Goal: Task Accomplishment & Management: Manage account settings

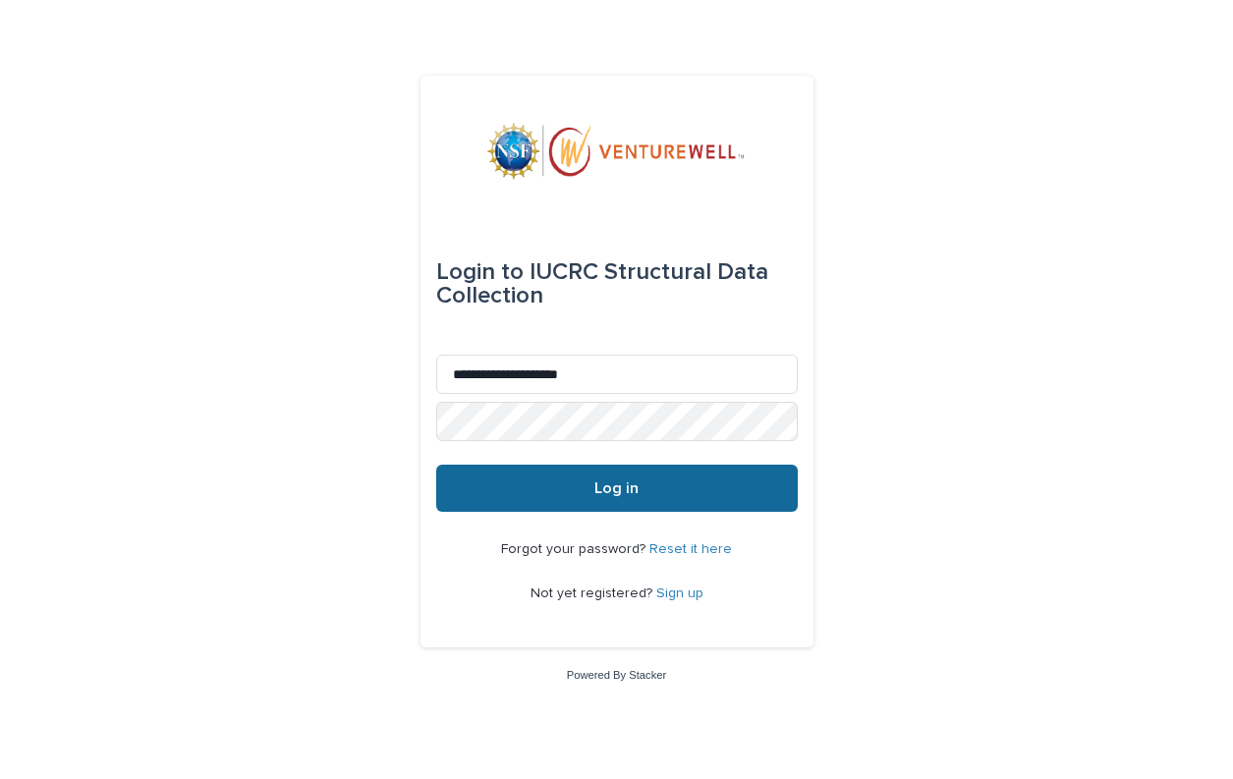
click at [548, 497] on button "Log in" at bounding box center [616, 488] width 361 height 47
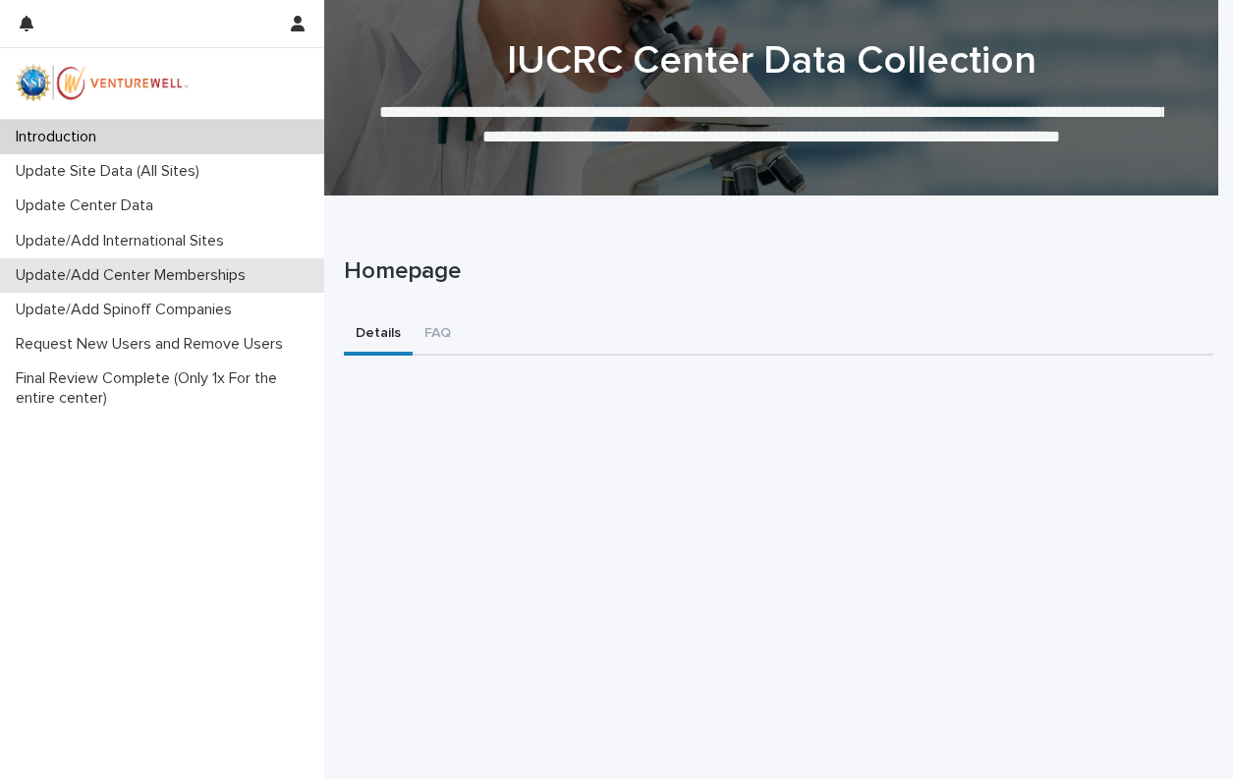
click at [143, 271] on p "Update/Add Center Memberships" at bounding box center [134, 275] width 253 height 19
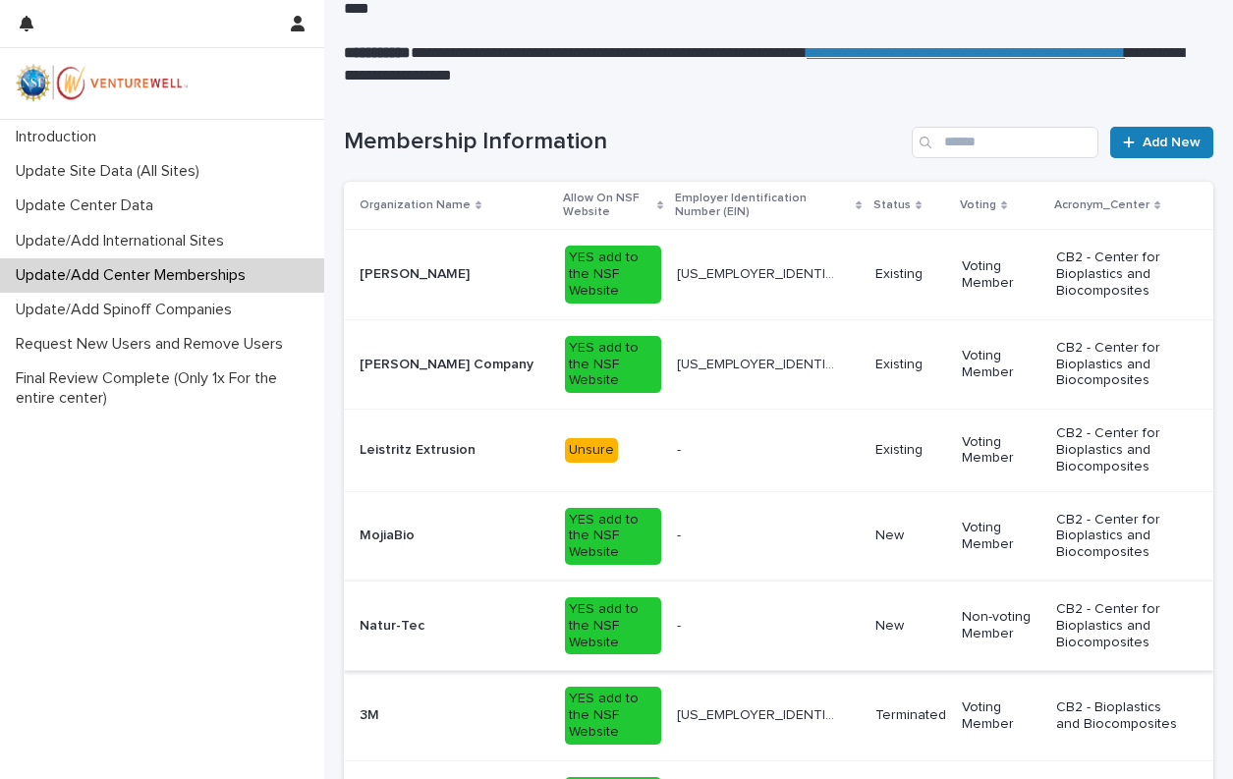
scroll to position [393, 0]
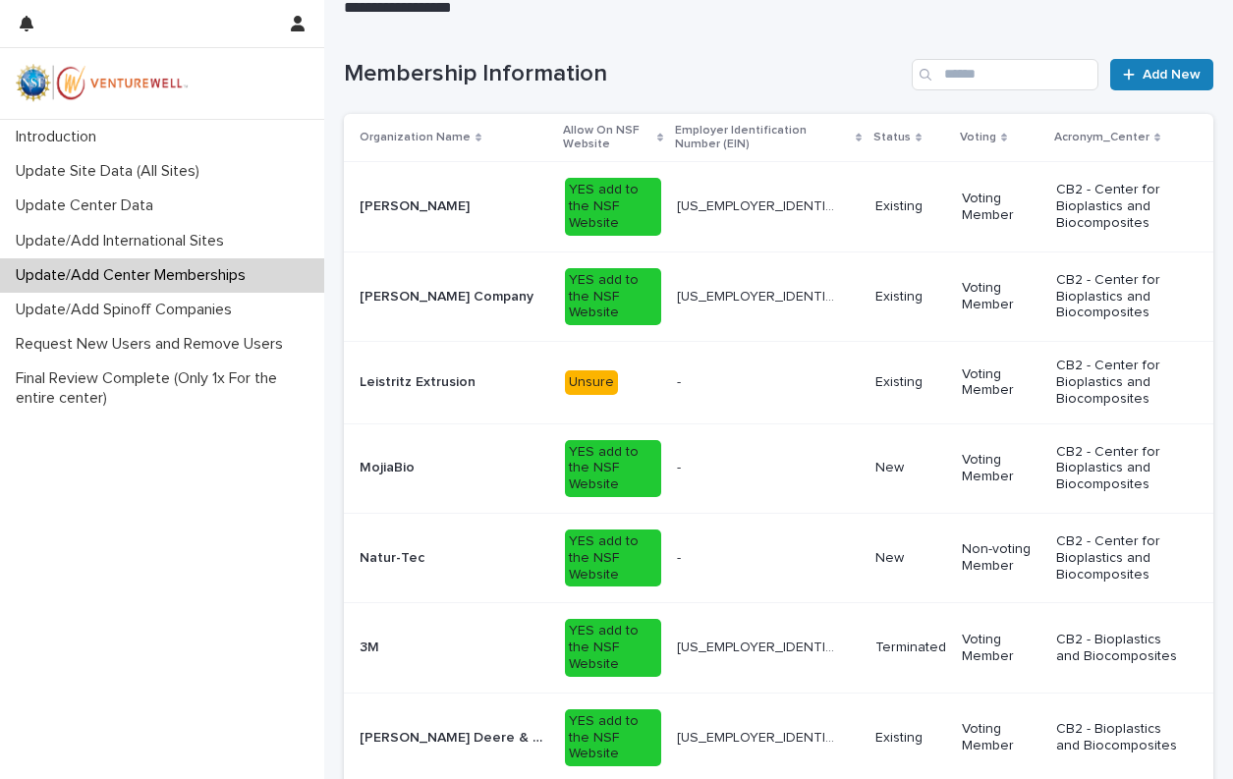
click at [444, 370] on p "Leistritz Extrusion" at bounding box center [420, 380] width 120 height 21
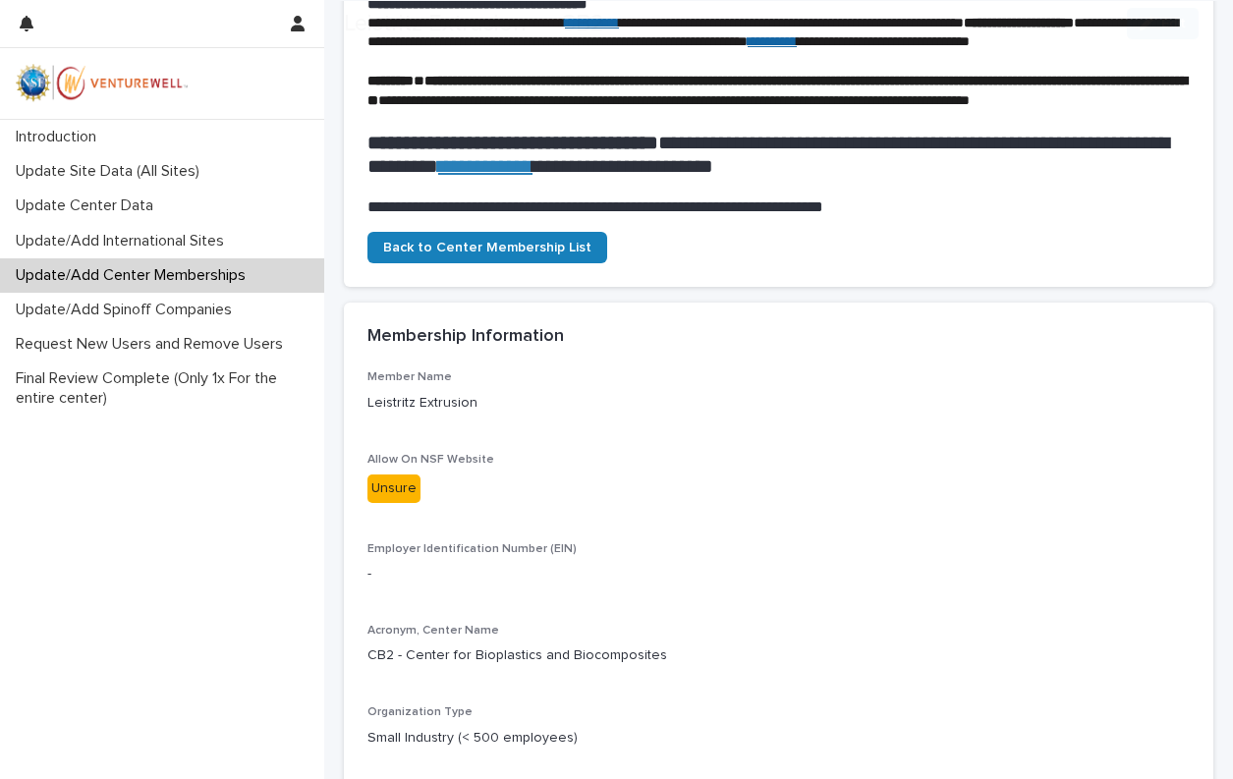
scroll to position [393, 0]
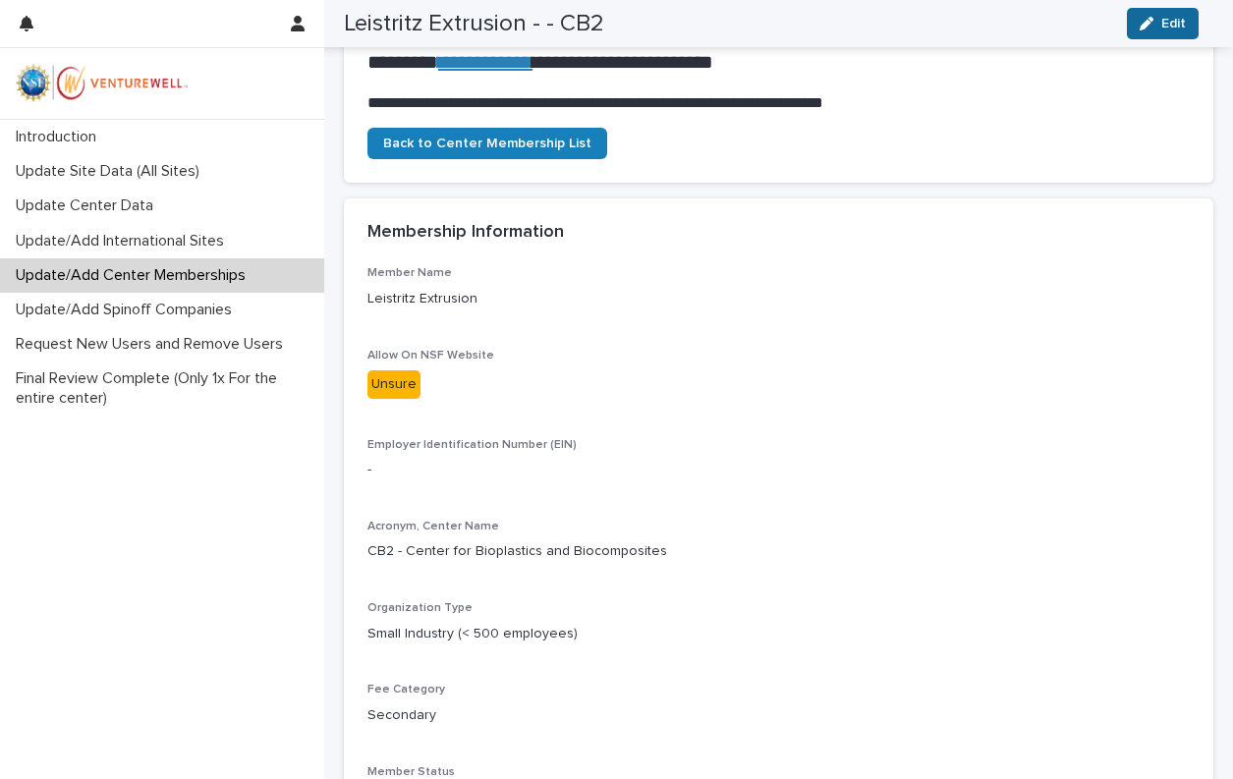
click at [1165, 28] on span "Edit" at bounding box center [1173, 24] width 25 height 14
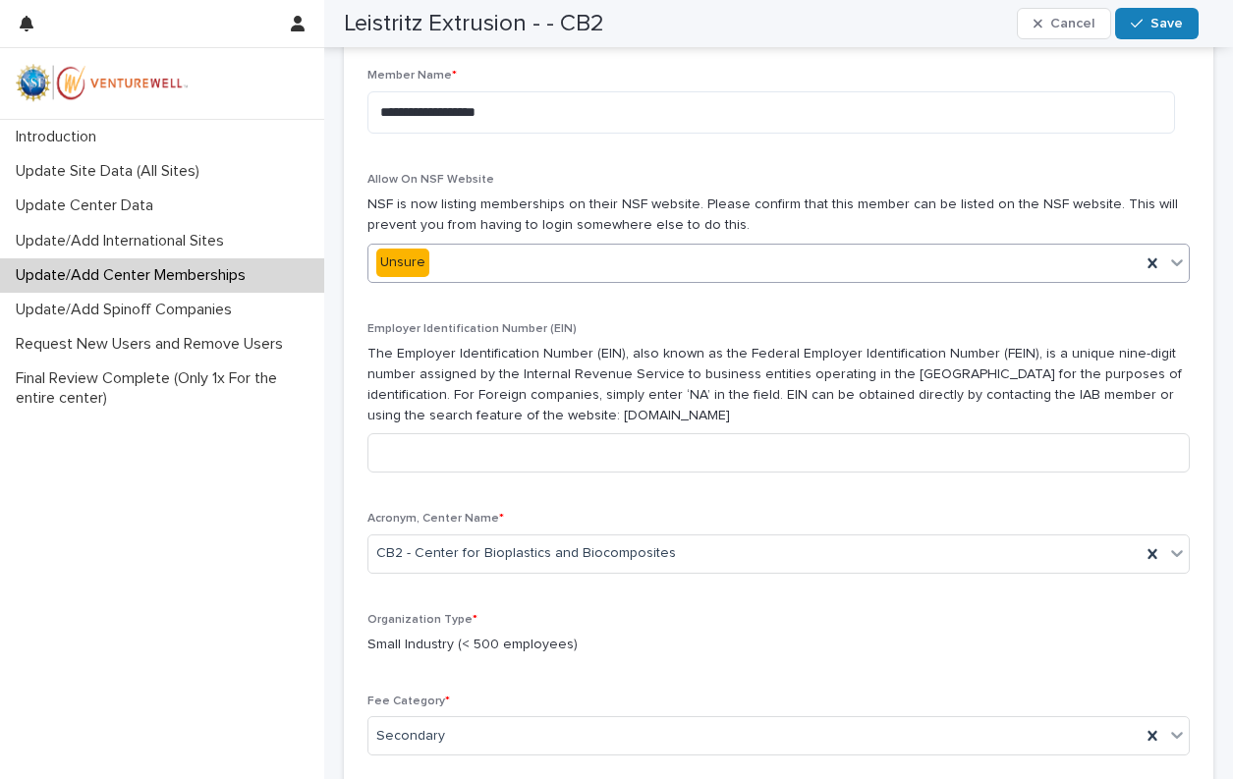
click at [1170, 272] on icon at bounding box center [1177, 262] width 20 height 20
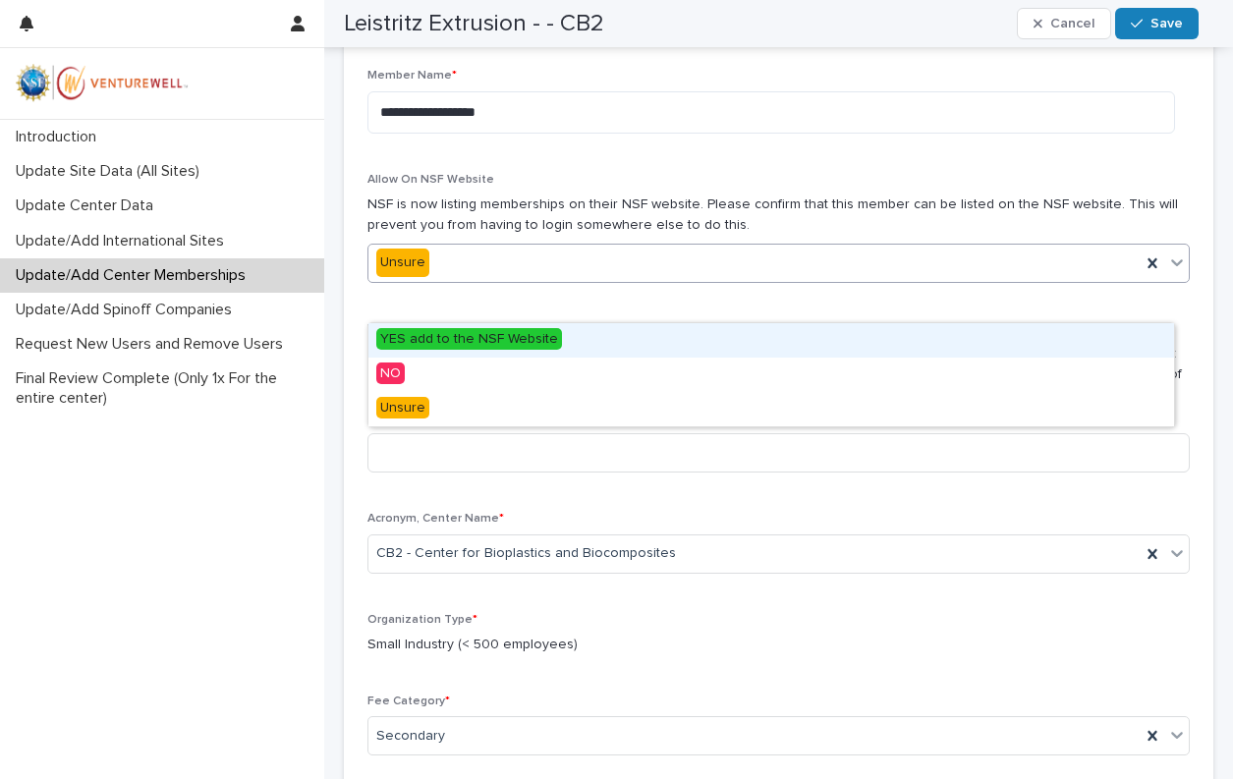
click at [656, 346] on div "YES add to the NSF Website" at bounding box center [770, 340] width 805 height 34
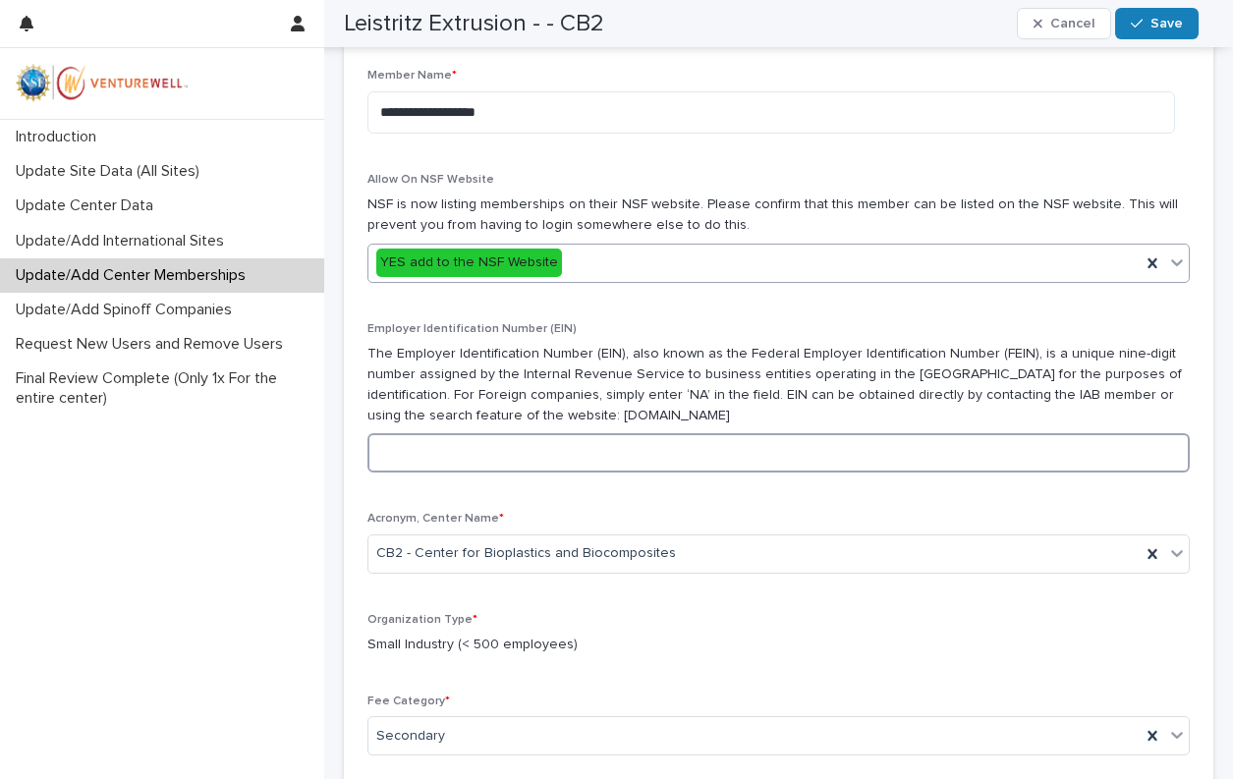
click at [594, 472] on input at bounding box center [778, 452] width 822 height 39
paste input "**********"
type input "**********"
click at [1165, 32] on button "Save" at bounding box center [1156, 23] width 83 height 31
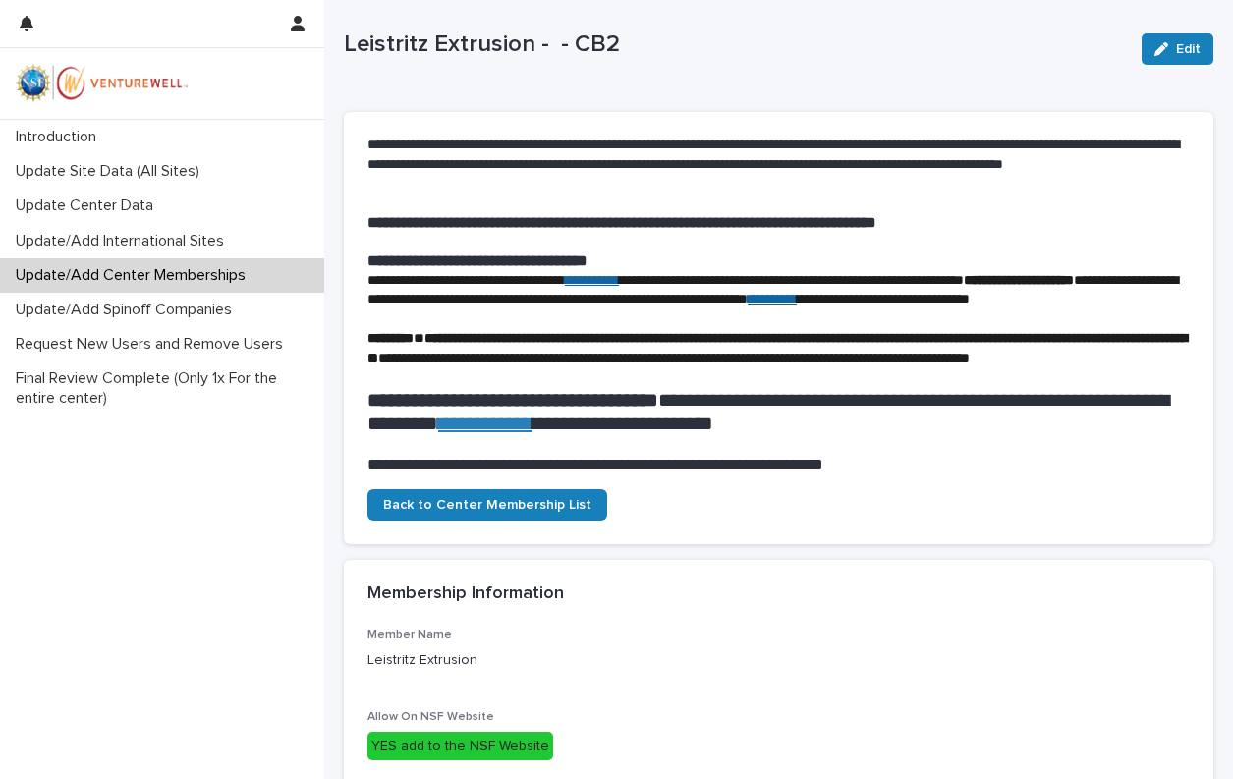
scroll to position [0, 0]
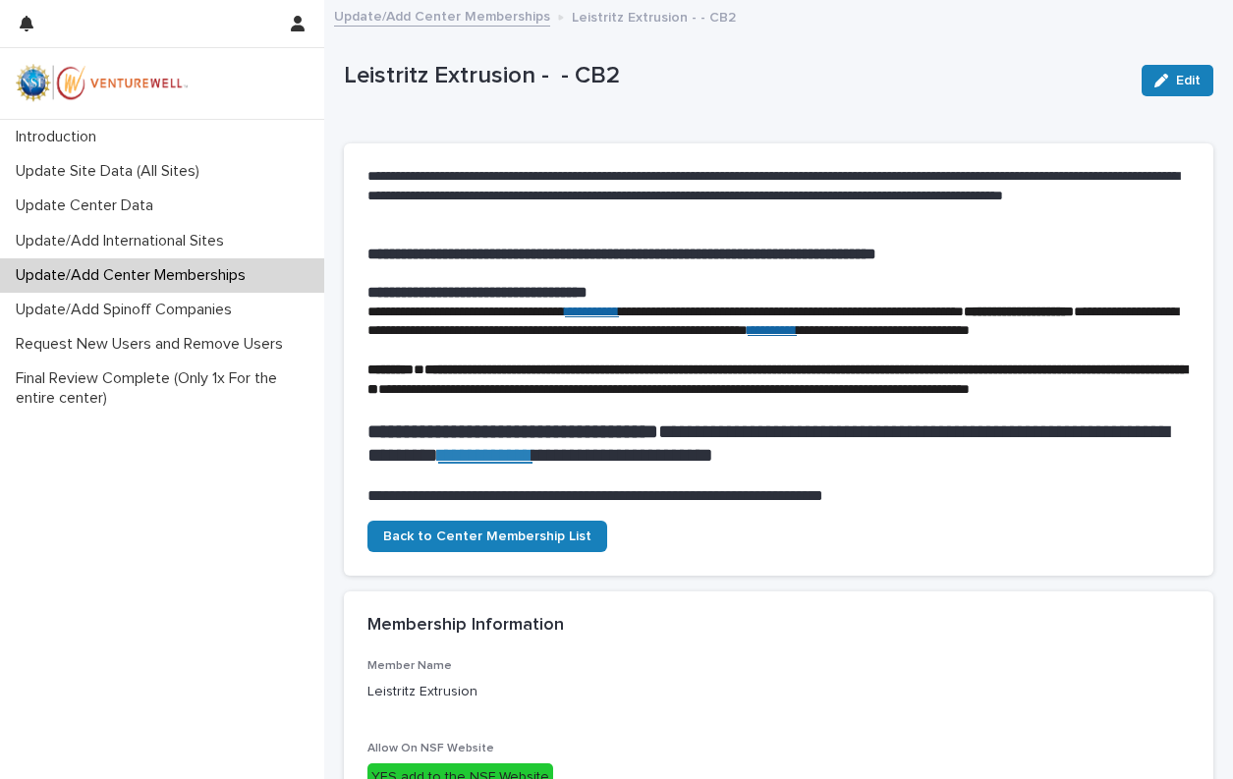
click at [129, 273] on p "Update/Add Center Memberships" at bounding box center [134, 275] width 253 height 19
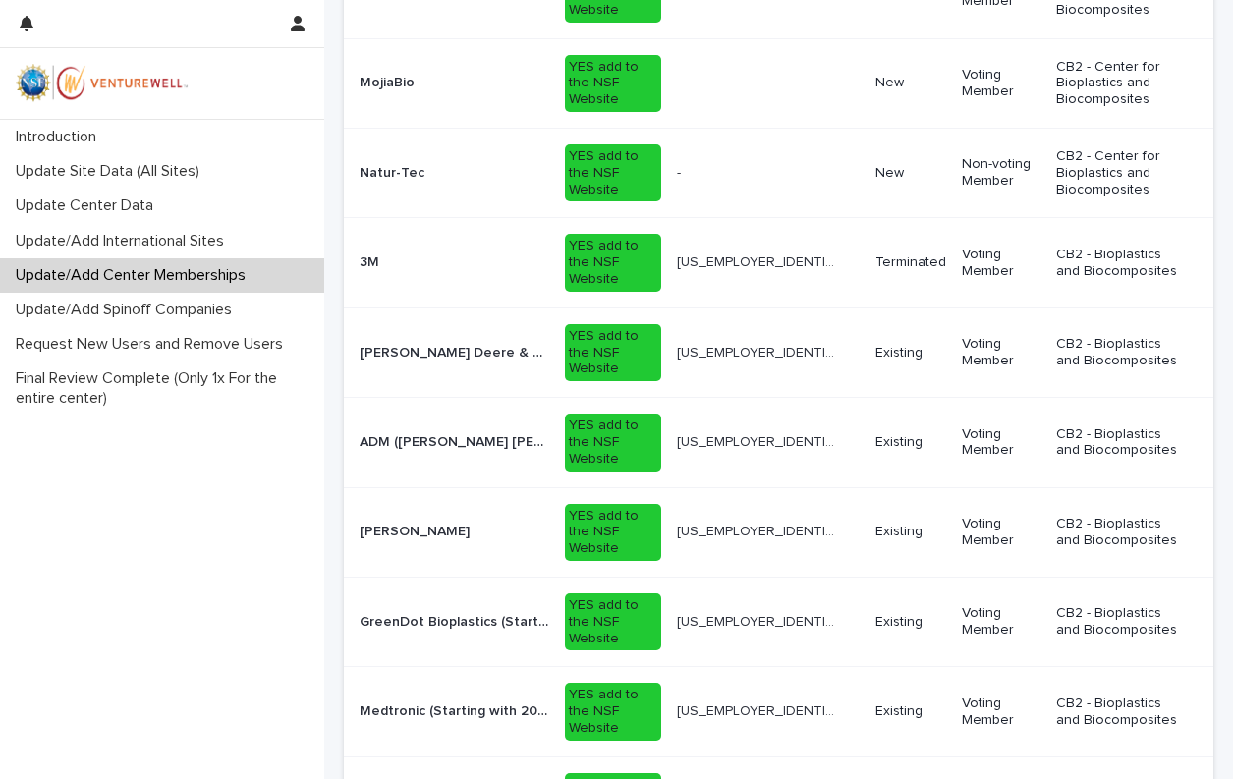
scroll to position [491, 0]
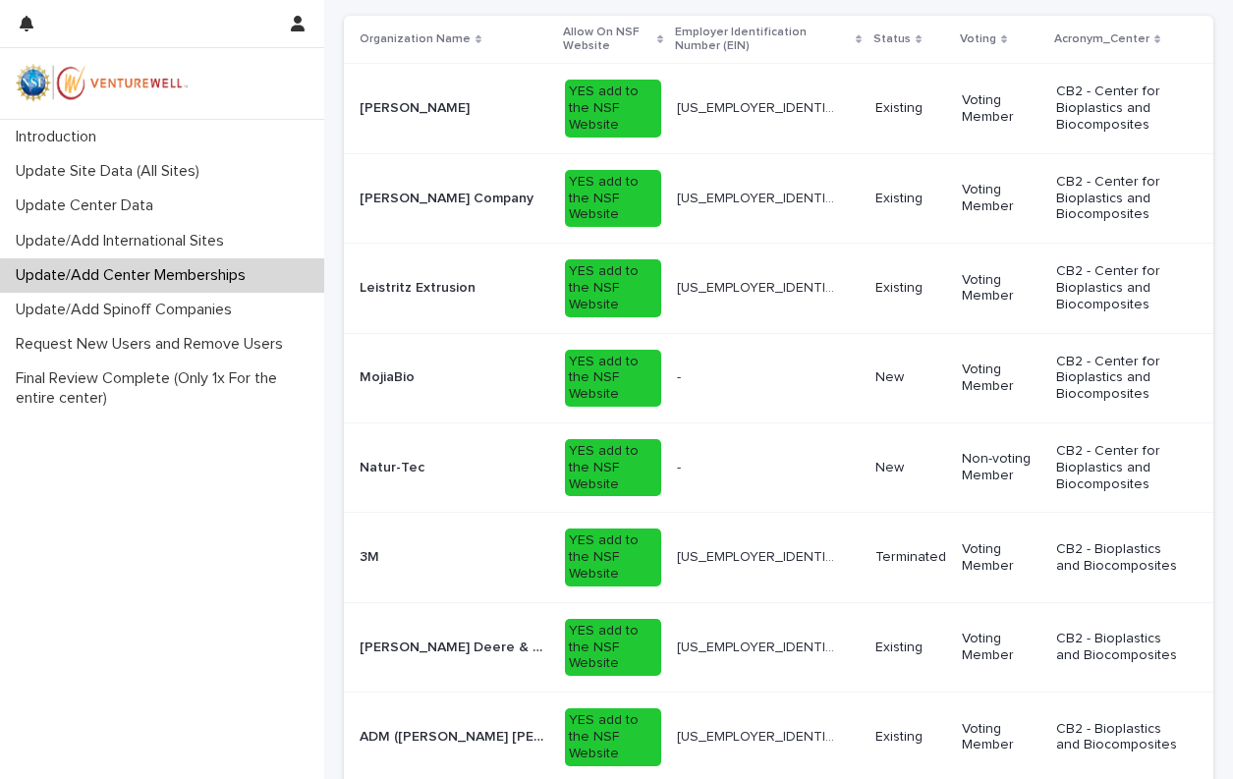
click at [407, 365] on p "MojiaBio" at bounding box center [389, 375] width 59 height 21
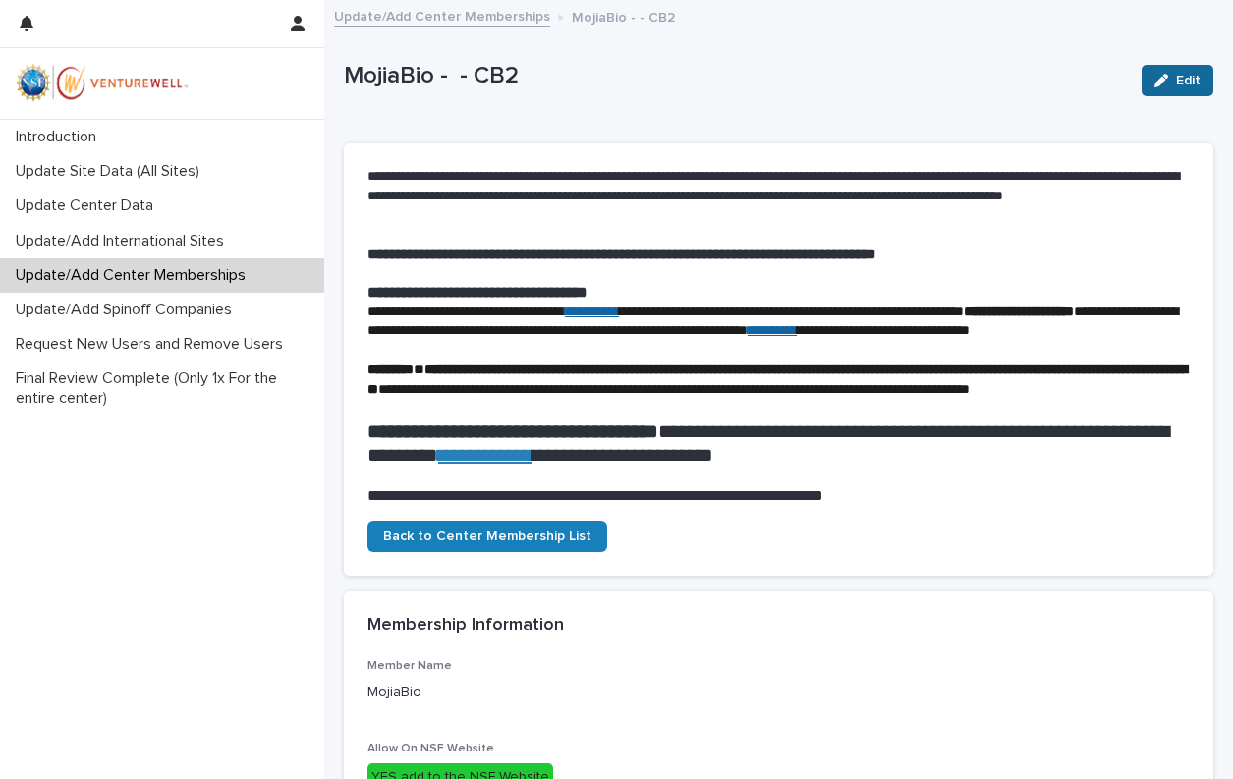
click at [1156, 83] on div "button" at bounding box center [1165, 81] width 22 height 14
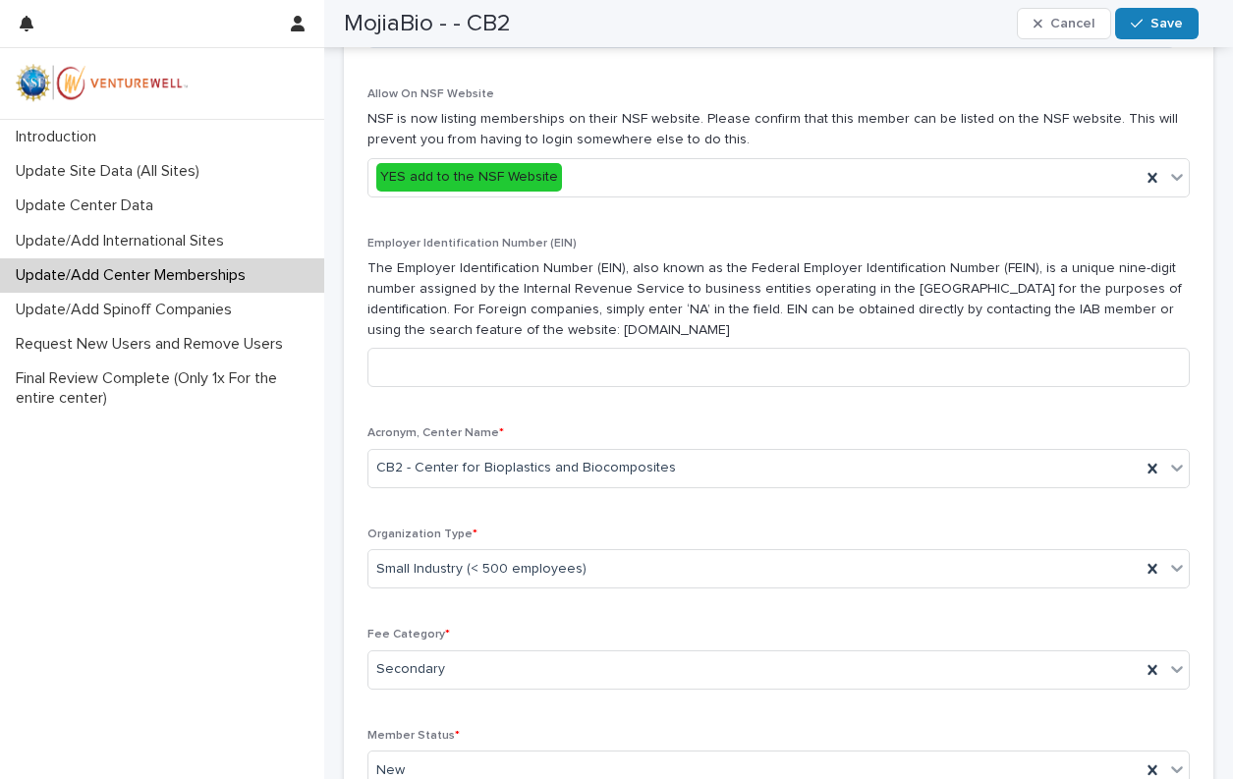
scroll to position [688, 0]
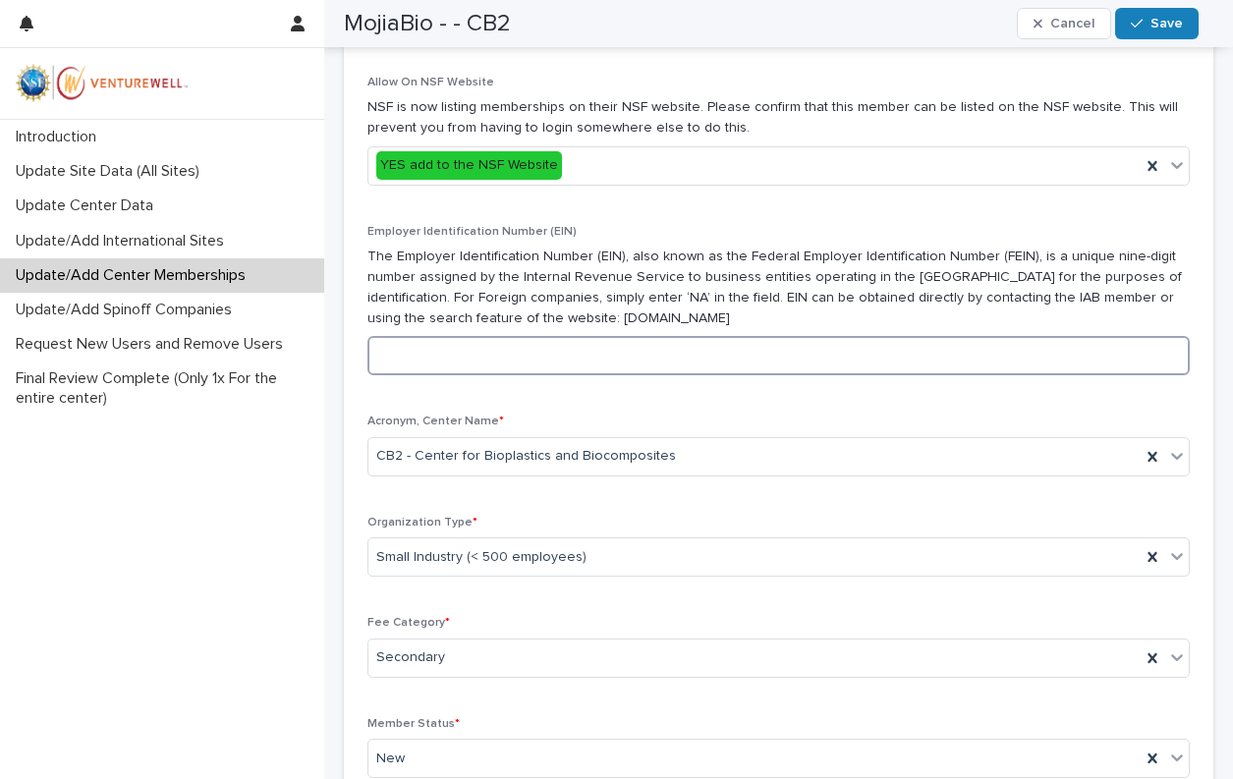
click at [544, 375] on input at bounding box center [778, 355] width 822 height 39
paste input "**********"
type input "**********"
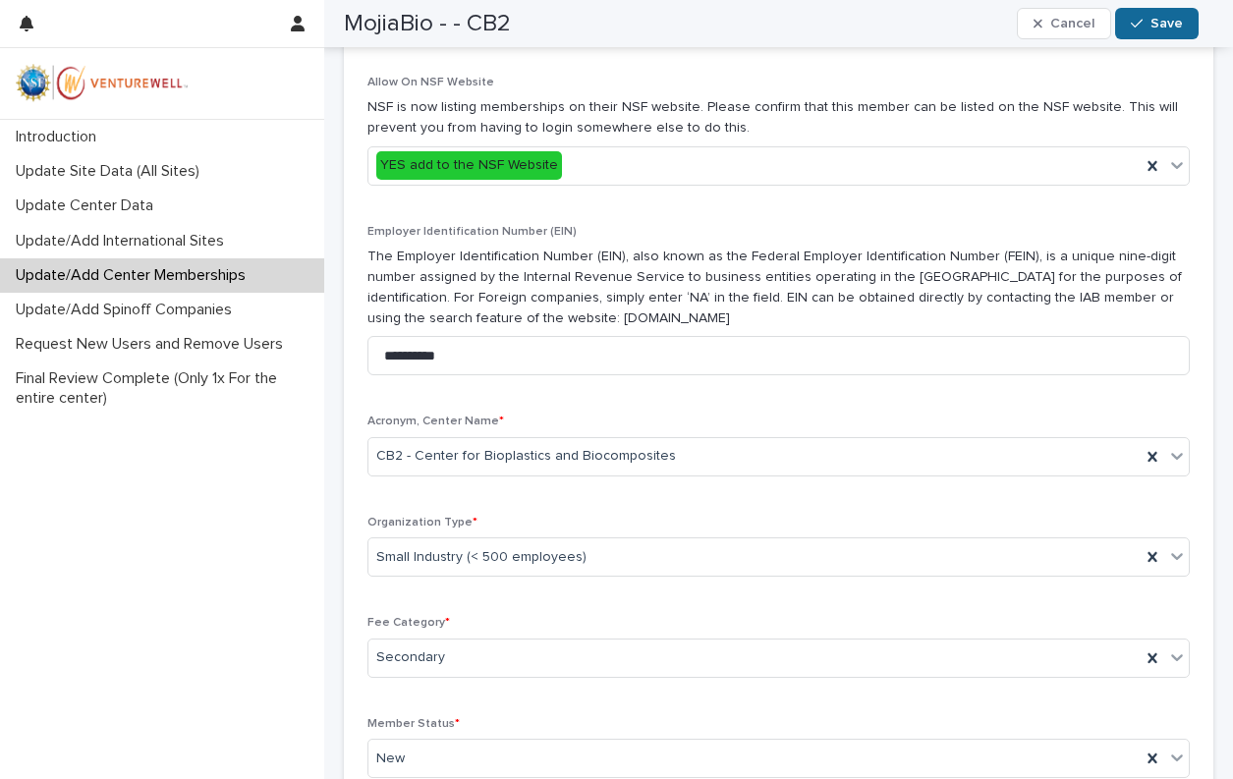
click at [1150, 25] on div "button" at bounding box center [1141, 24] width 20 height 14
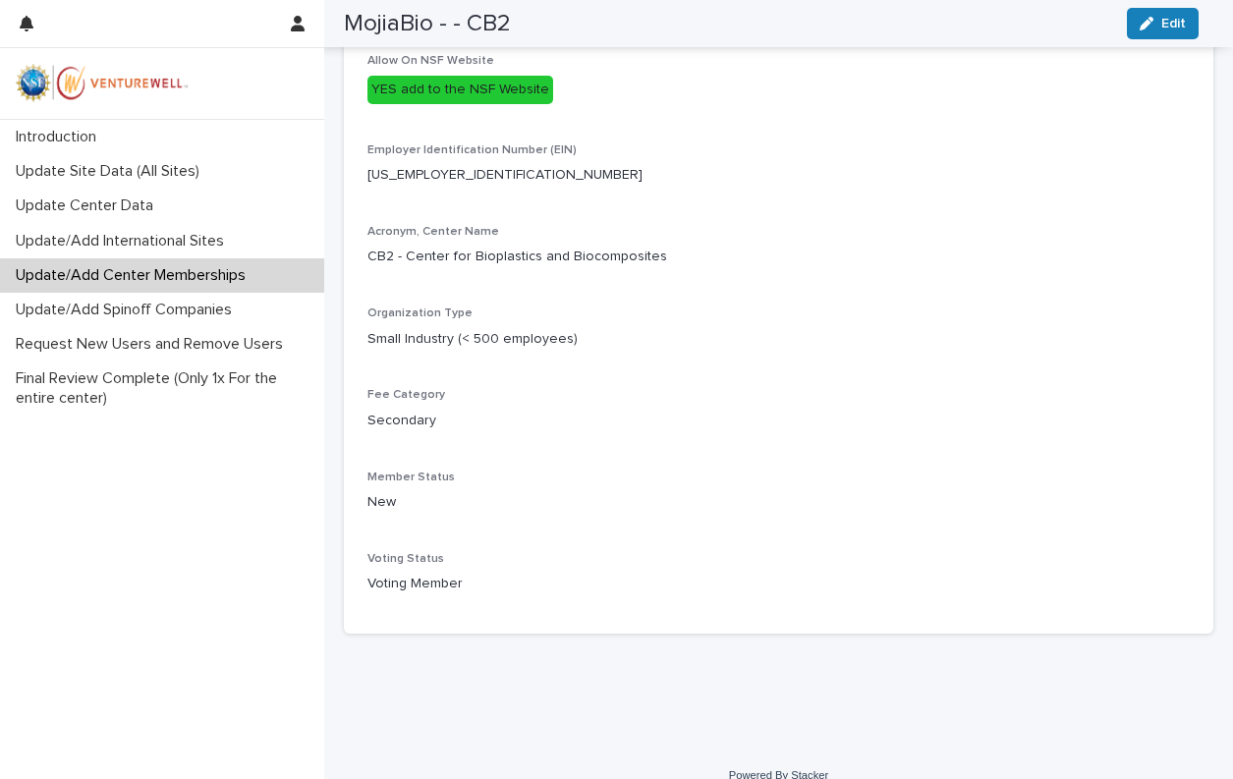
scroll to position [480, 0]
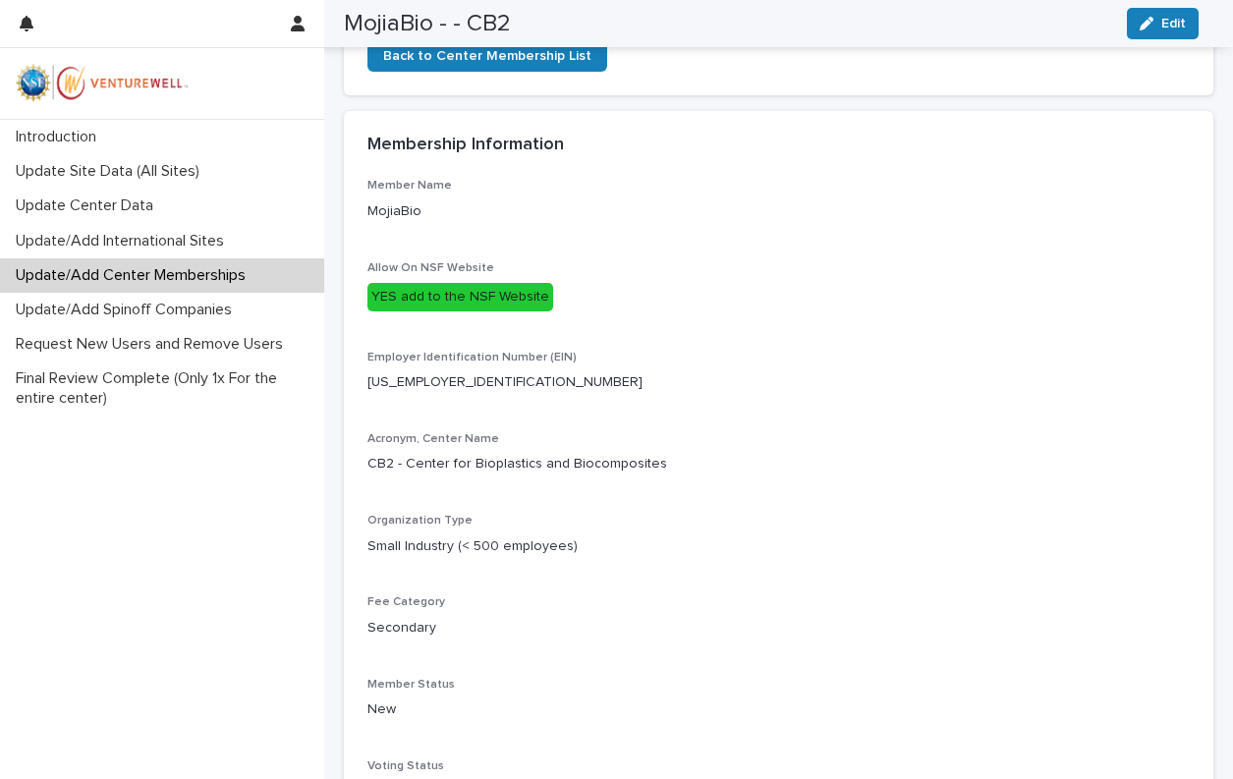
click at [77, 278] on p "Update/Add Center Memberships" at bounding box center [134, 275] width 253 height 19
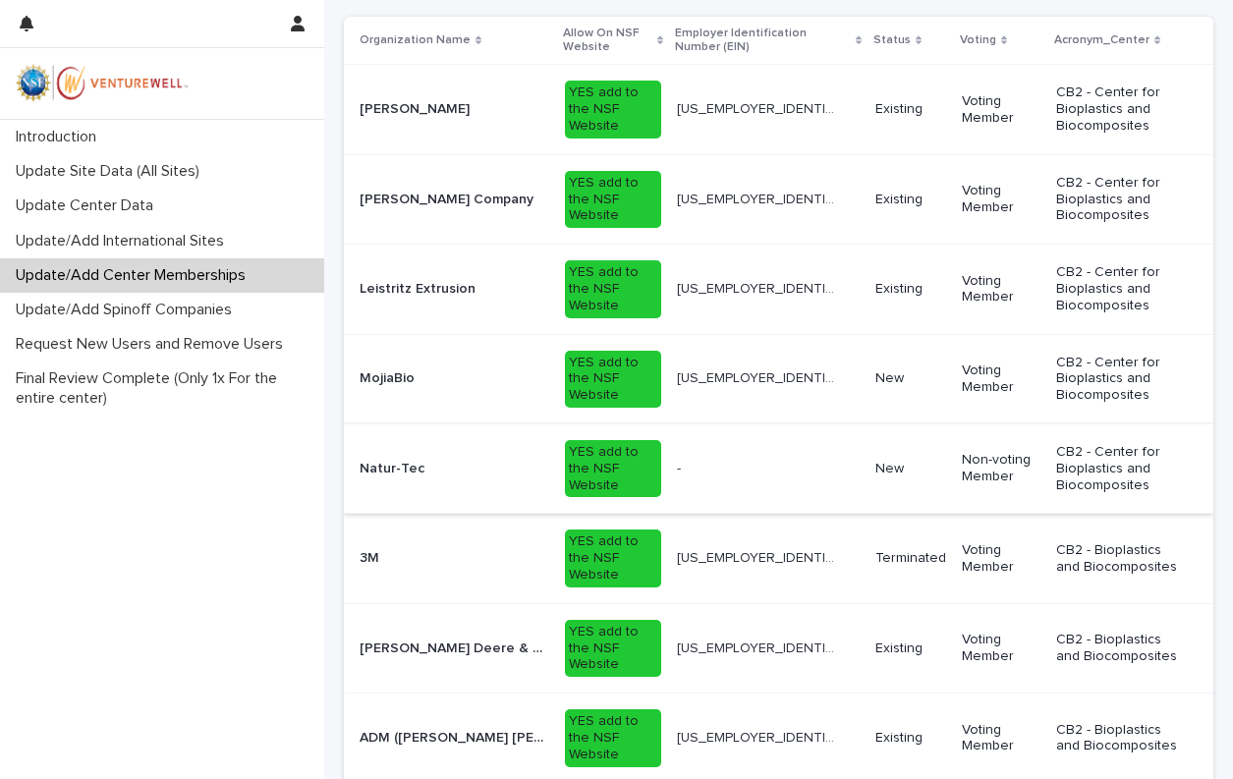
scroll to position [491, 0]
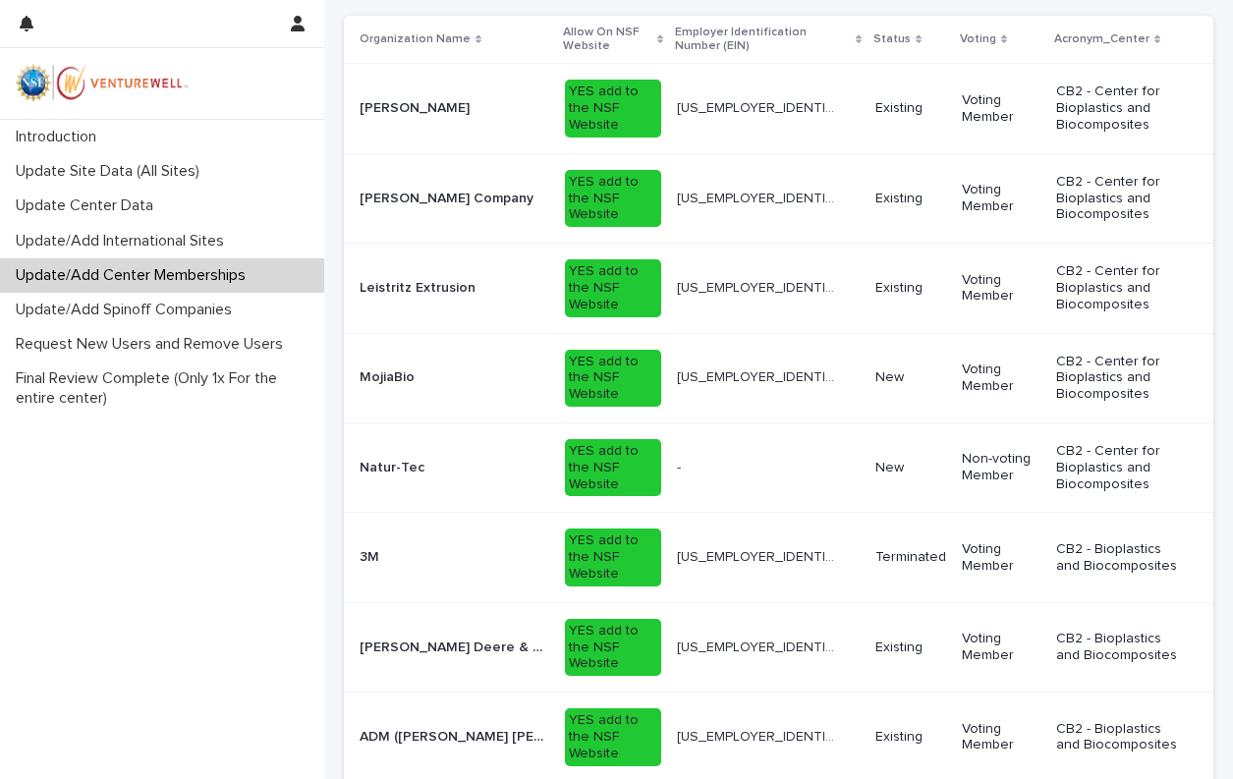
click at [610, 439] on div "YES add to the NSF Website" at bounding box center [613, 467] width 96 height 57
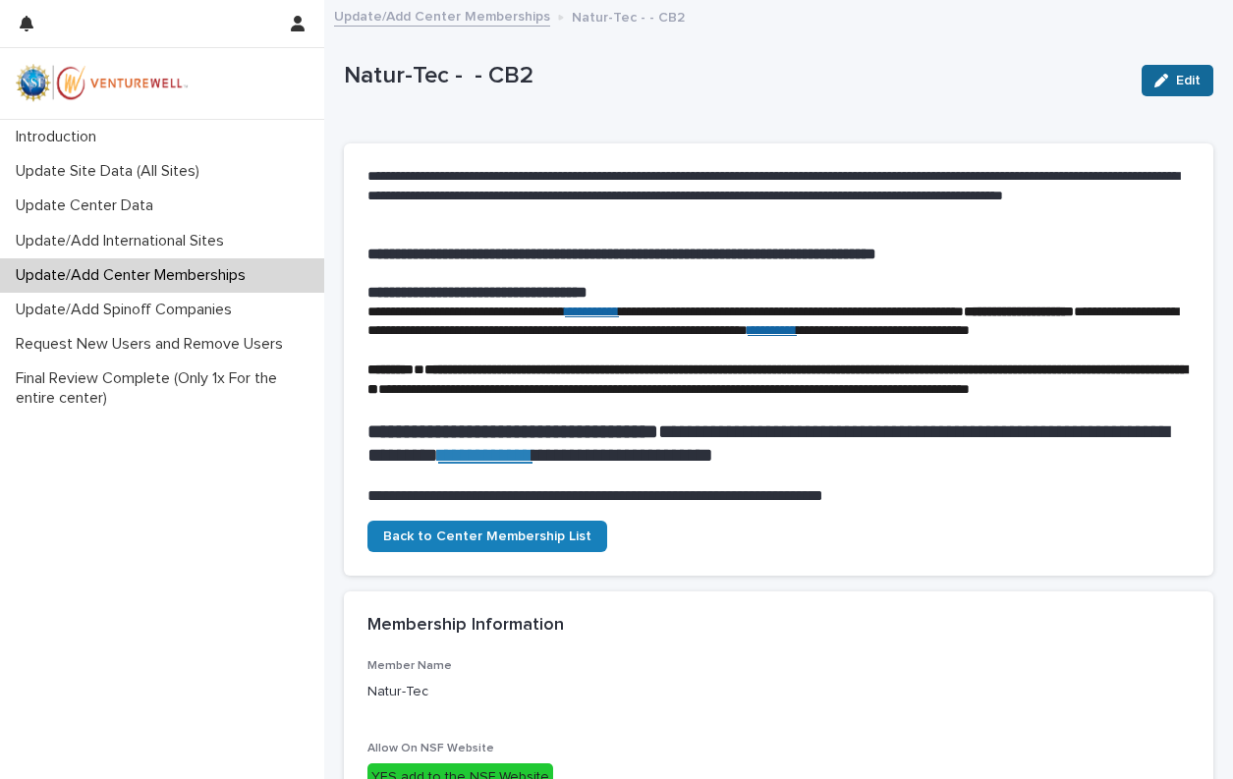
click at [1154, 84] on icon "button" at bounding box center [1161, 81] width 14 height 14
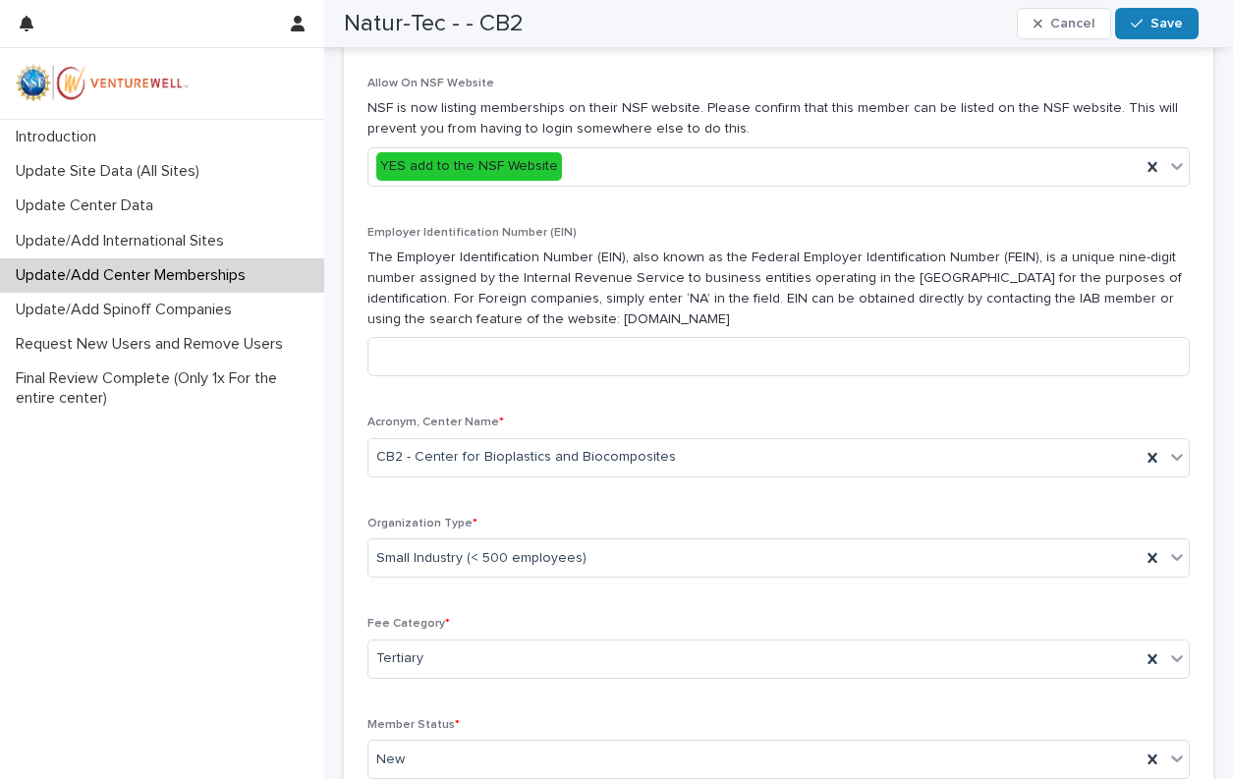
scroll to position [688, 0]
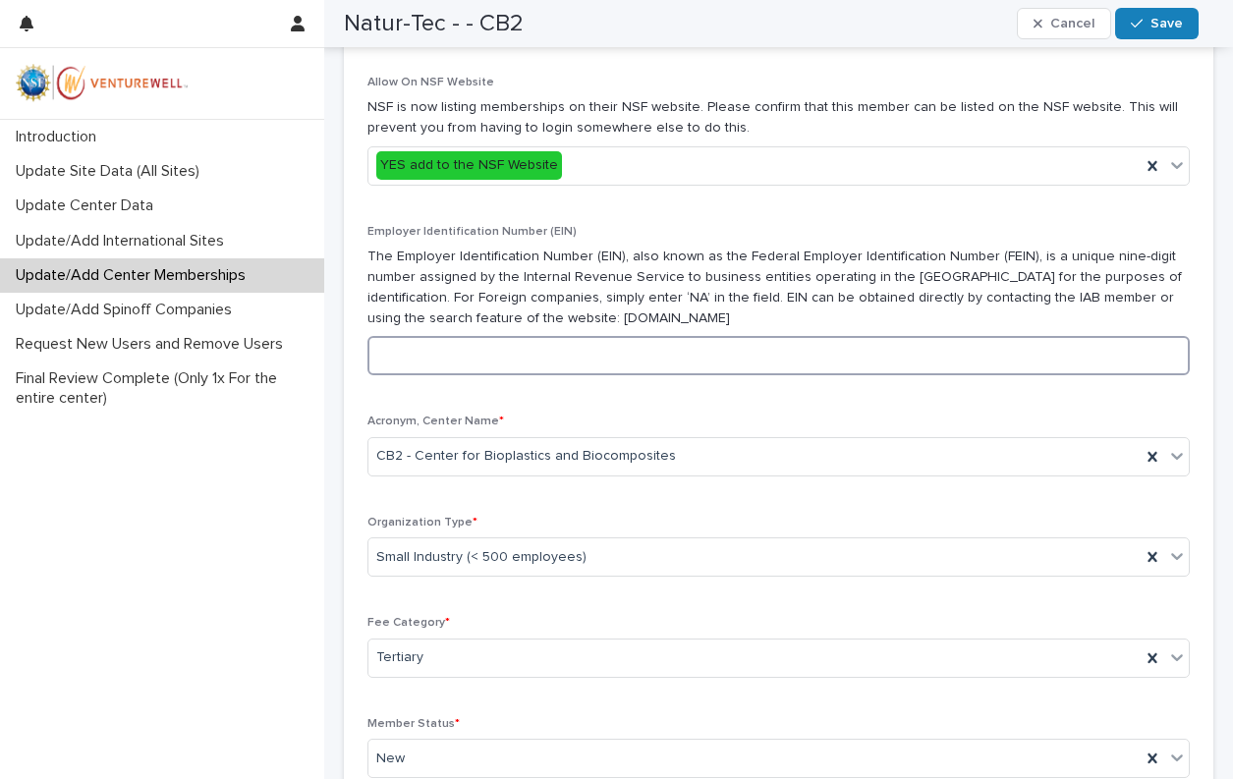
click at [581, 375] on input at bounding box center [778, 355] width 822 height 39
paste input "**********"
type input "**********"
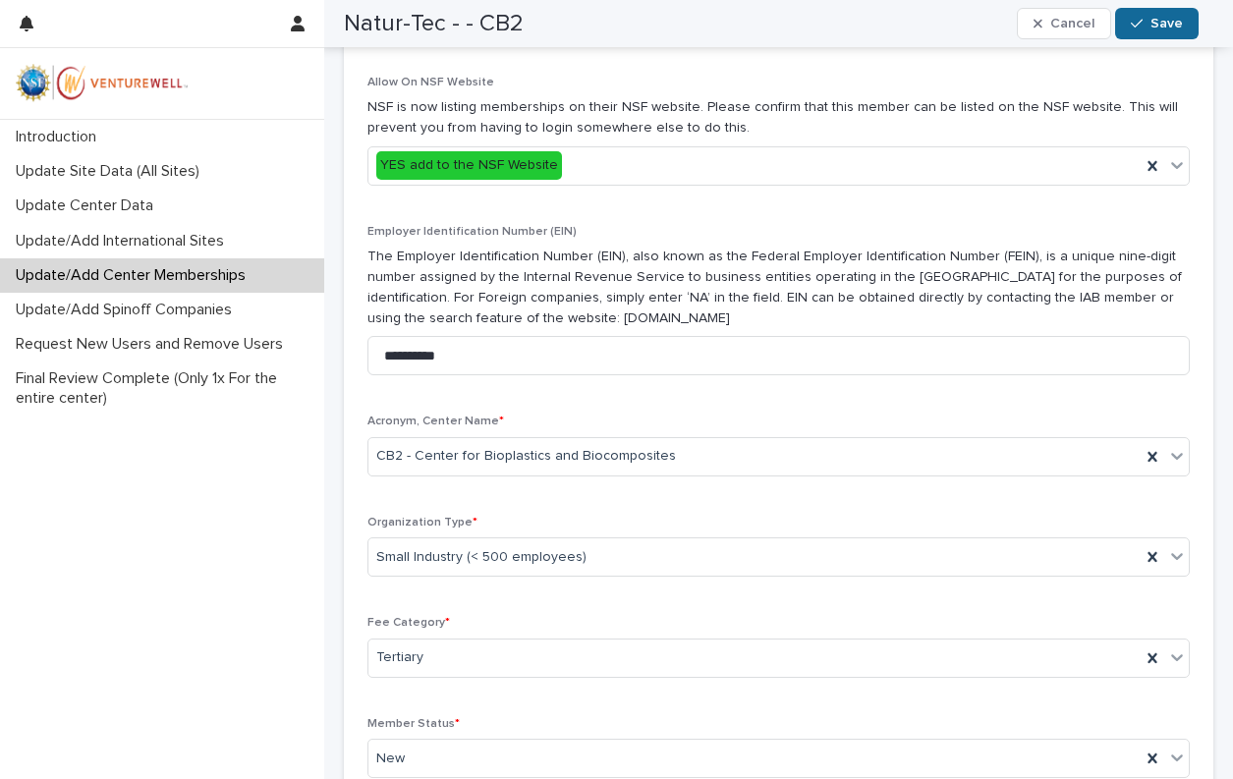
click at [1177, 31] on button "Save" at bounding box center [1156, 23] width 83 height 31
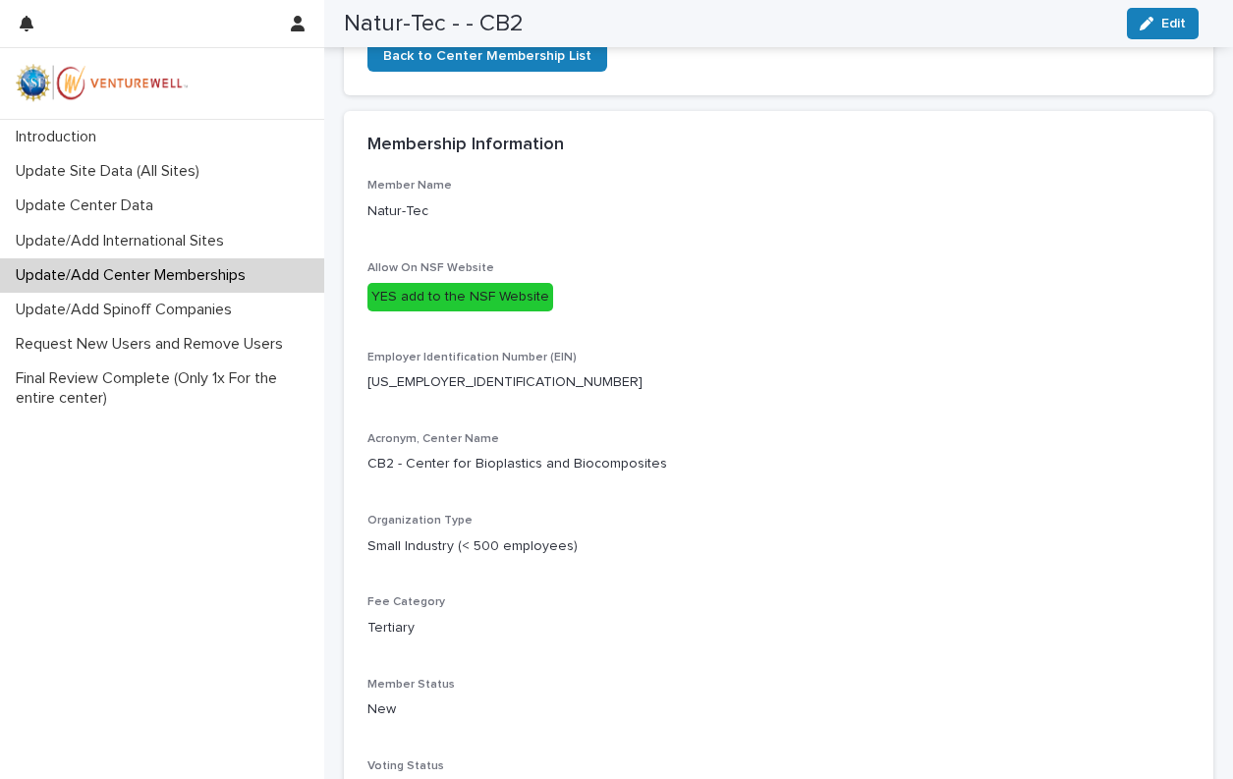
scroll to position [0, 0]
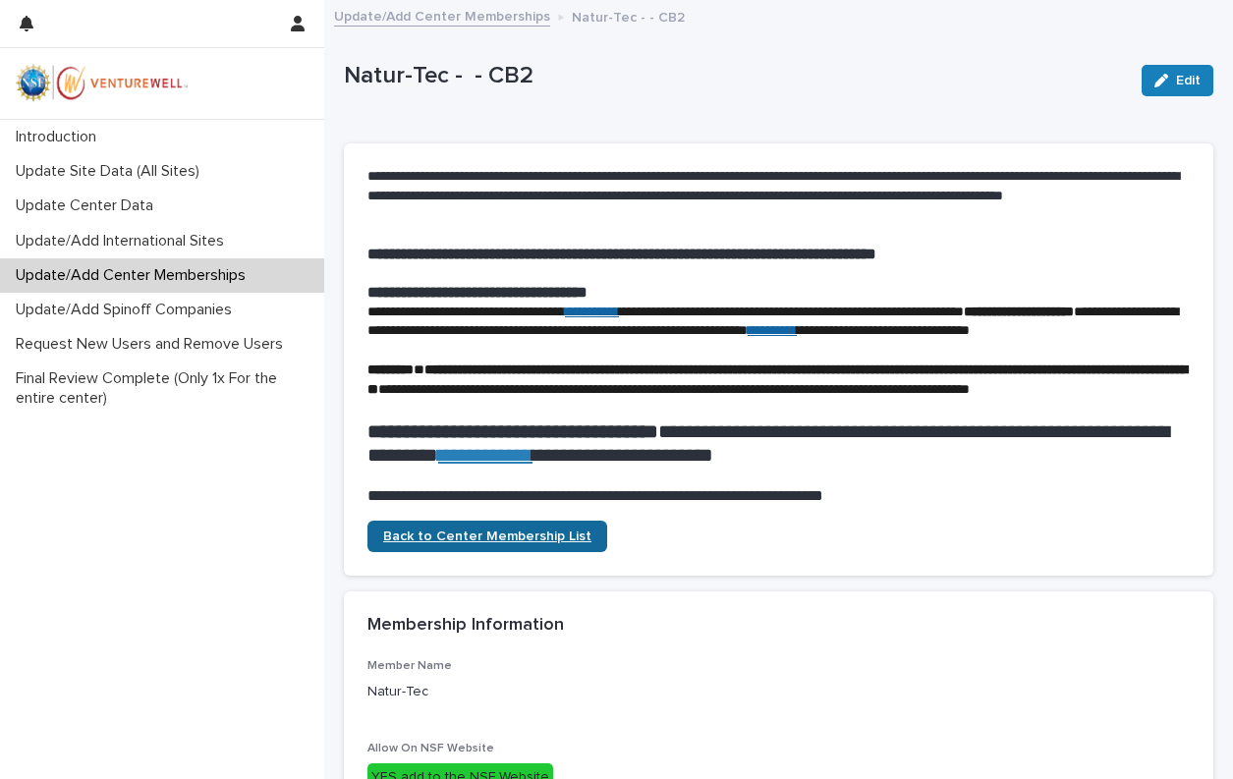
click at [450, 543] on span "Back to Center Membership List" at bounding box center [487, 536] width 208 height 14
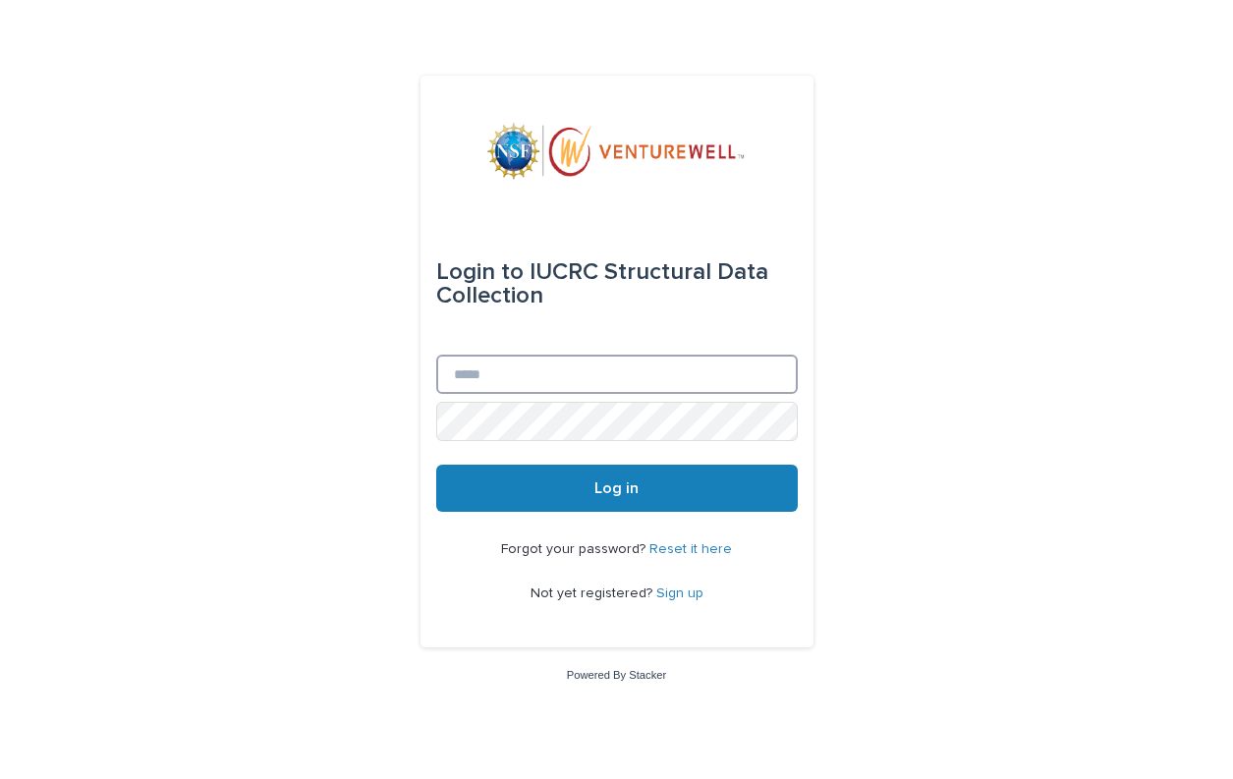
type input "**********"
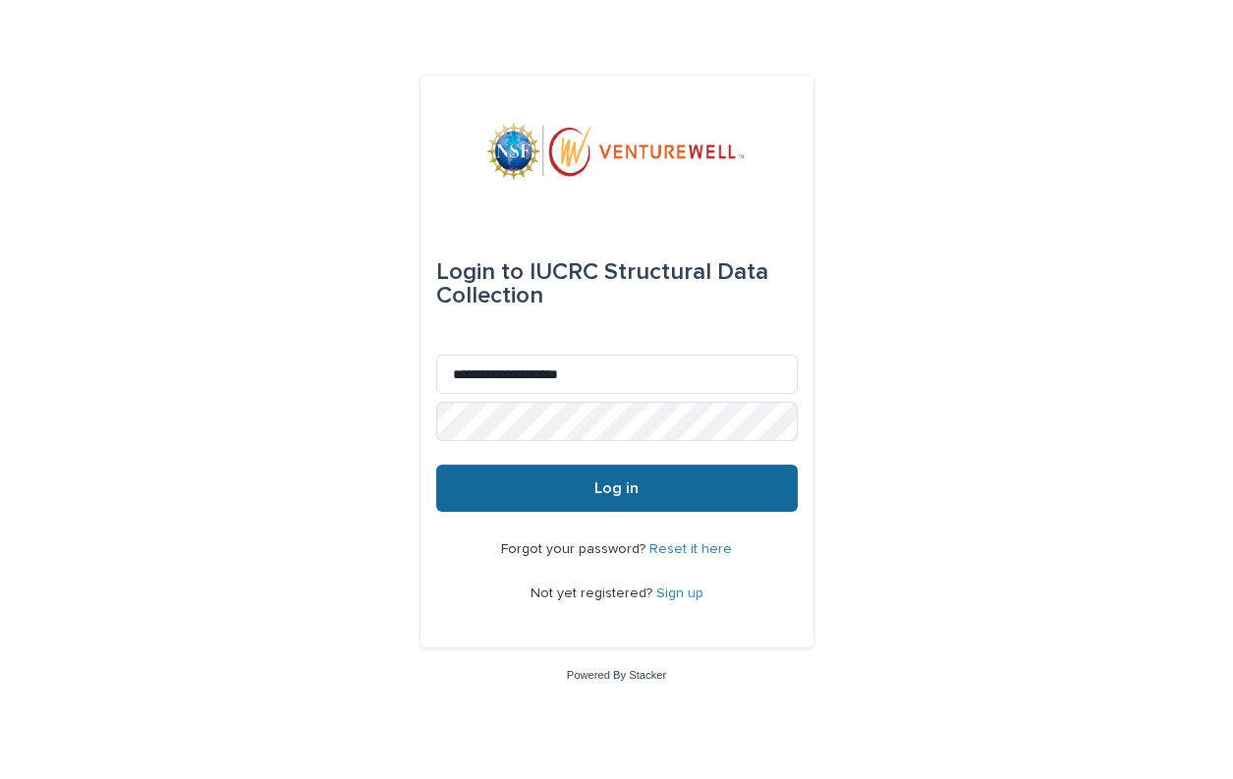
click at [562, 490] on button "Log in" at bounding box center [616, 488] width 361 height 47
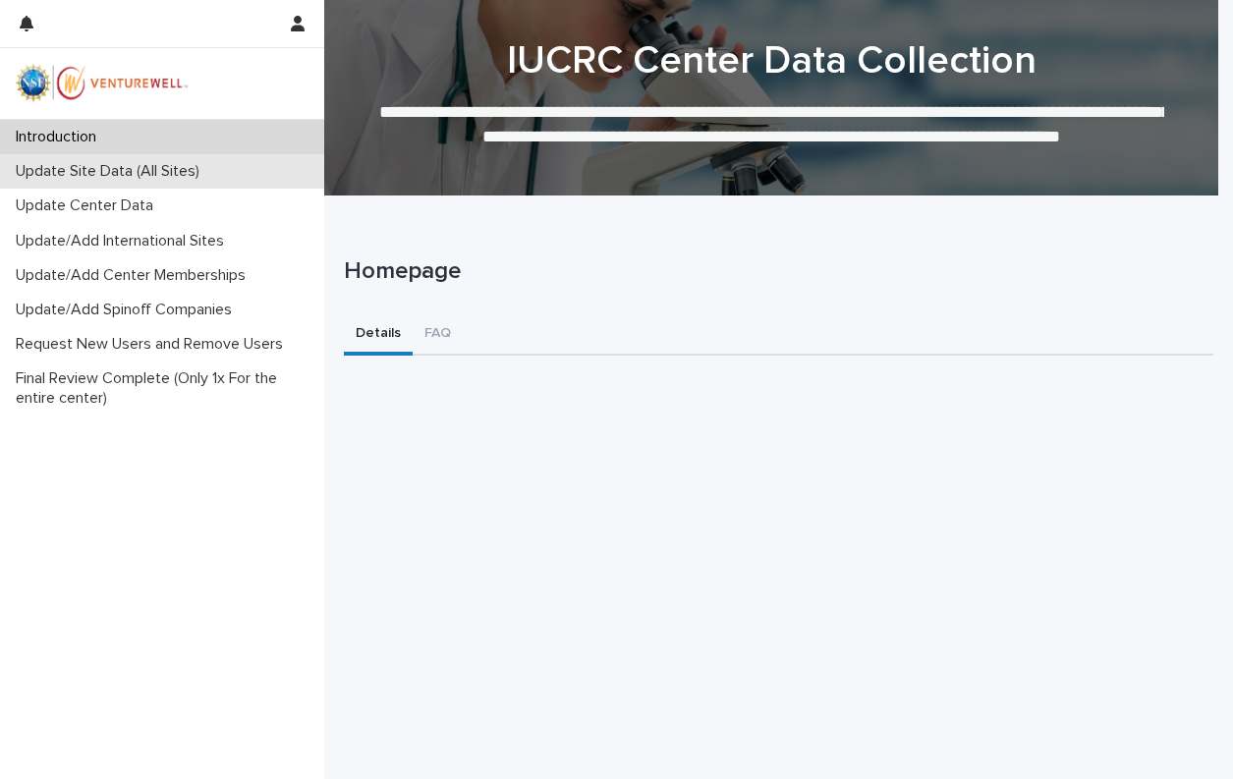
click at [94, 178] on p "Update Site Data (All Sites)" at bounding box center [111, 171] width 207 height 19
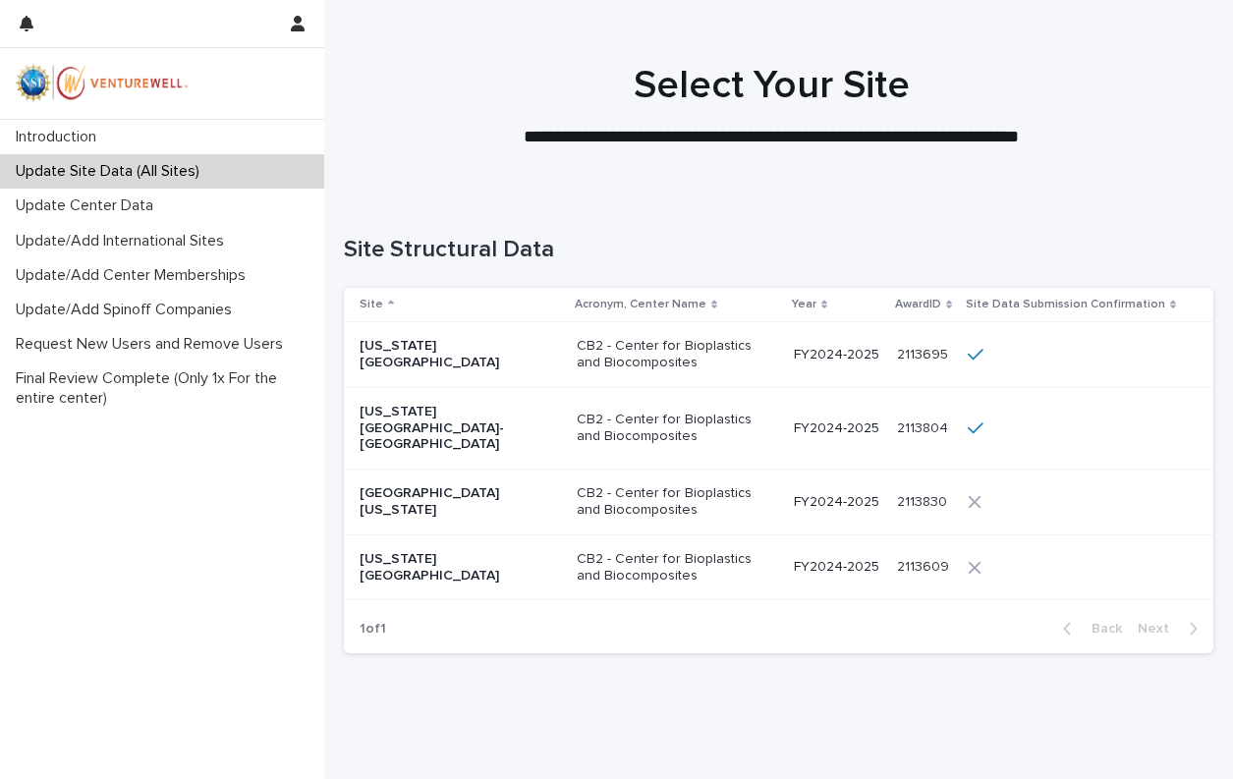
click at [796, 212] on div "Site Structural Data" at bounding box center [778, 241] width 869 height 91
